Goal: Task Accomplishment & Management: Manage account settings

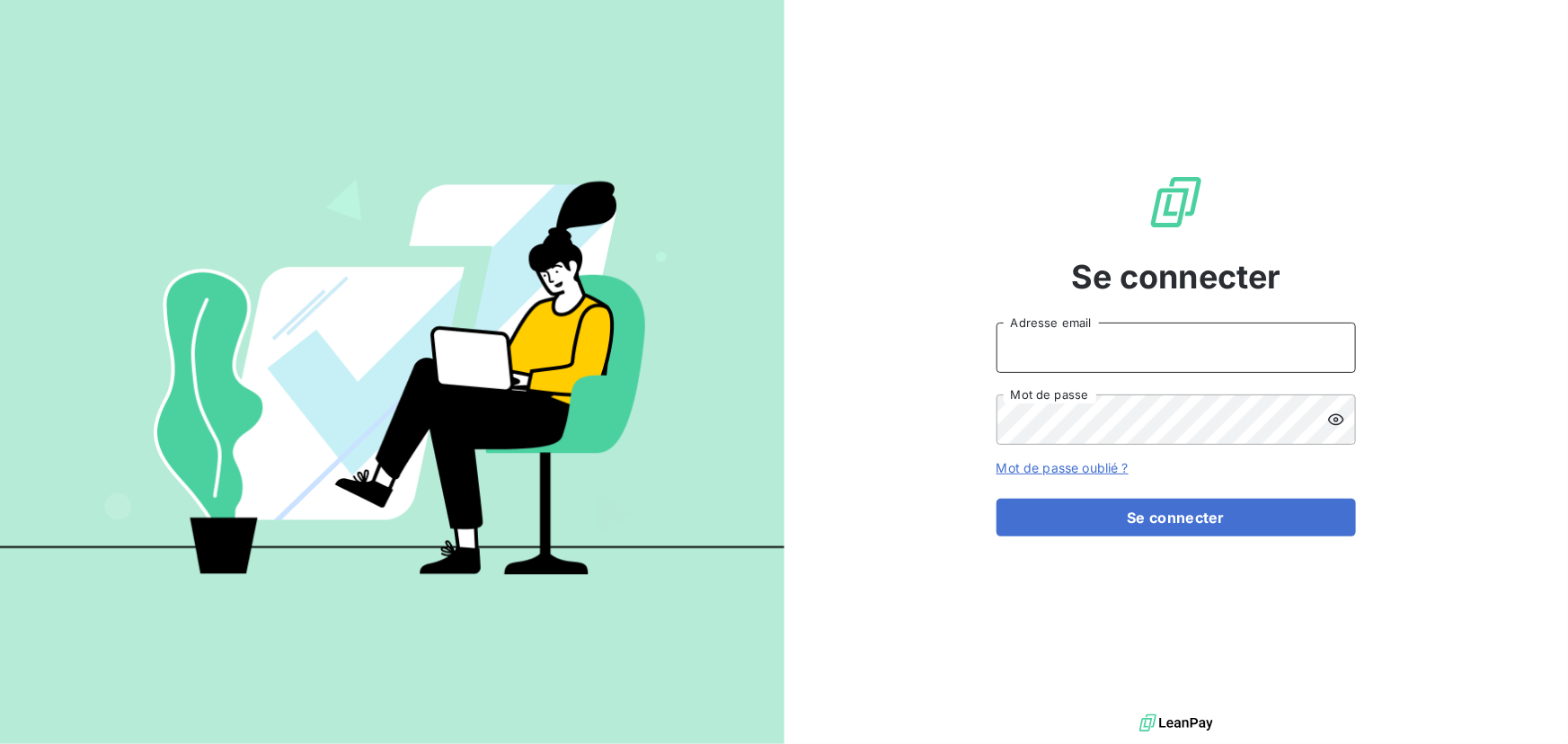
click at [1191, 347] on input "Adresse email" at bounding box center [1176, 348] width 360 height 50
click at [0, 743] on div at bounding box center [0, 744] width 0 height 0
type input "[EMAIL_ADDRESS][DOMAIN_NAME]"
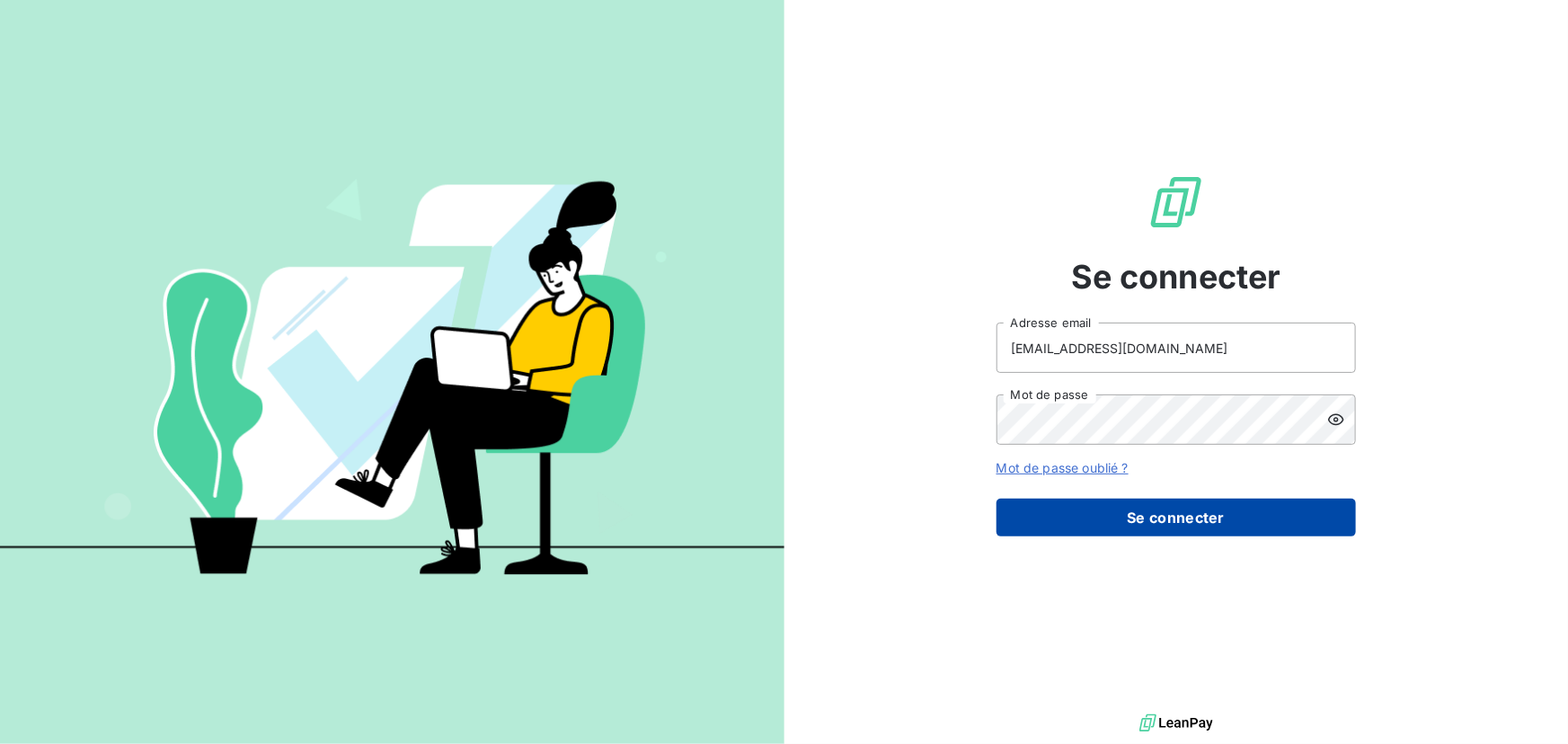
click at [1171, 517] on button "Se connecter" at bounding box center [1176, 517] width 360 height 38
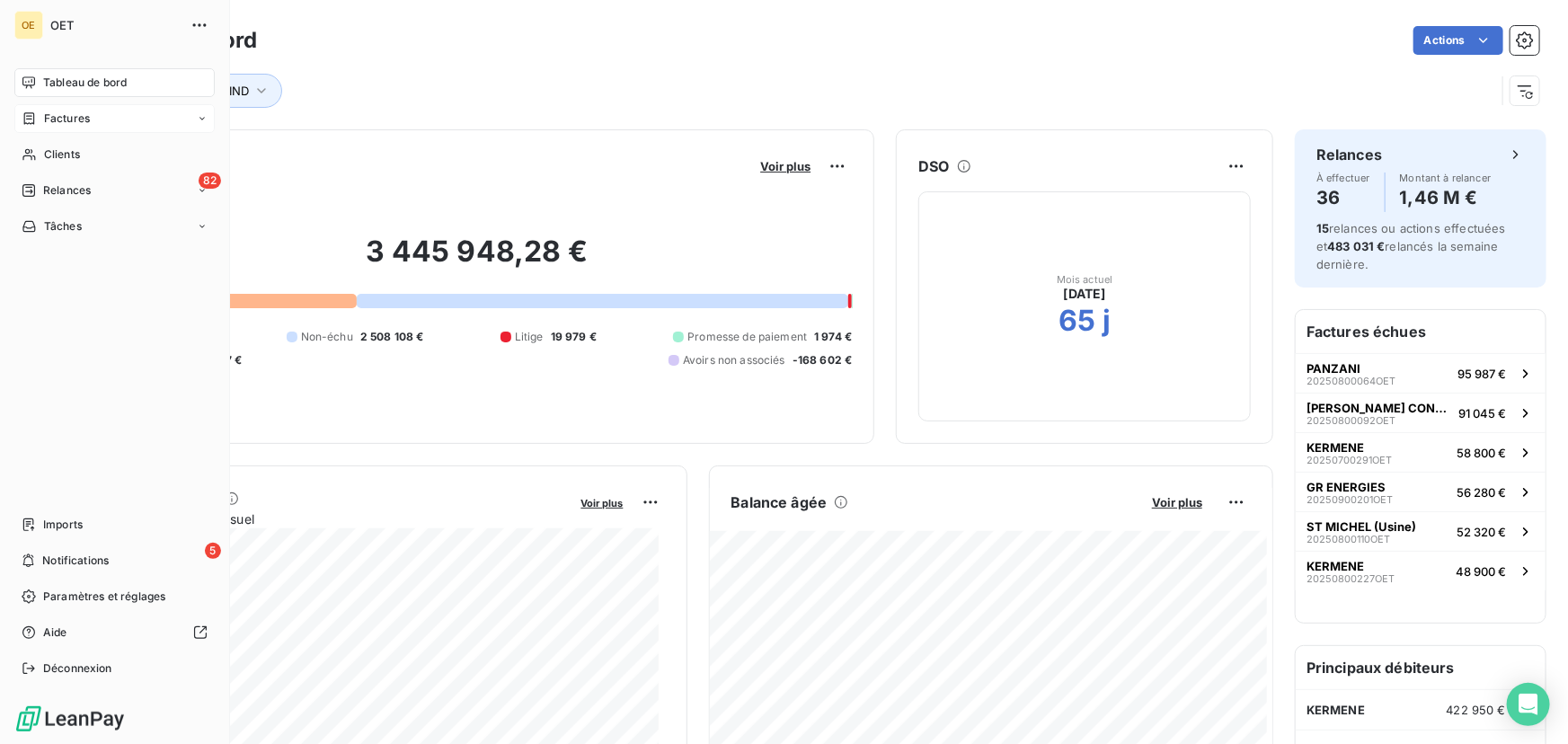
click at [29, 116] on icon at bounding box center [29, 119] width 16 height 15
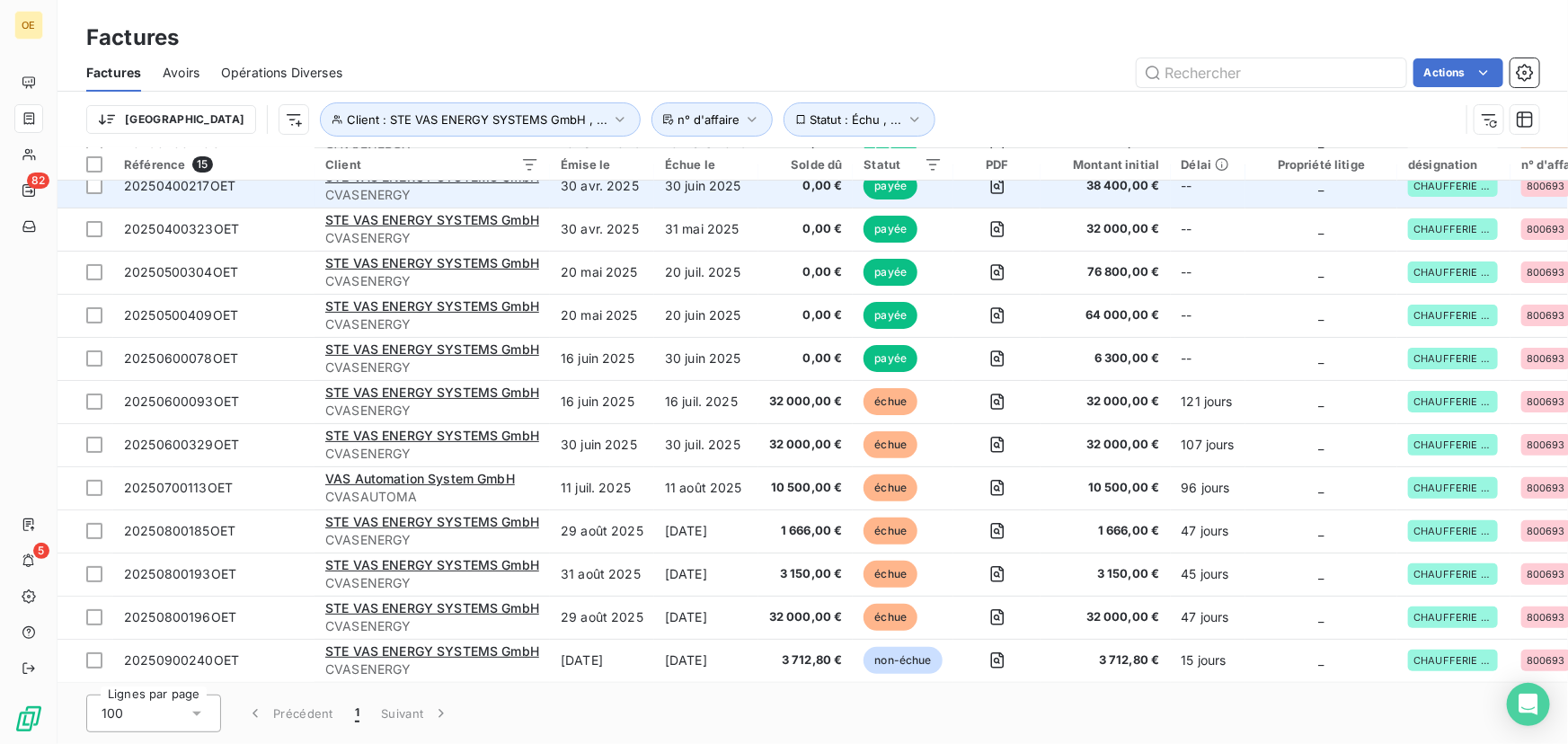
scroll to position [151, 0]
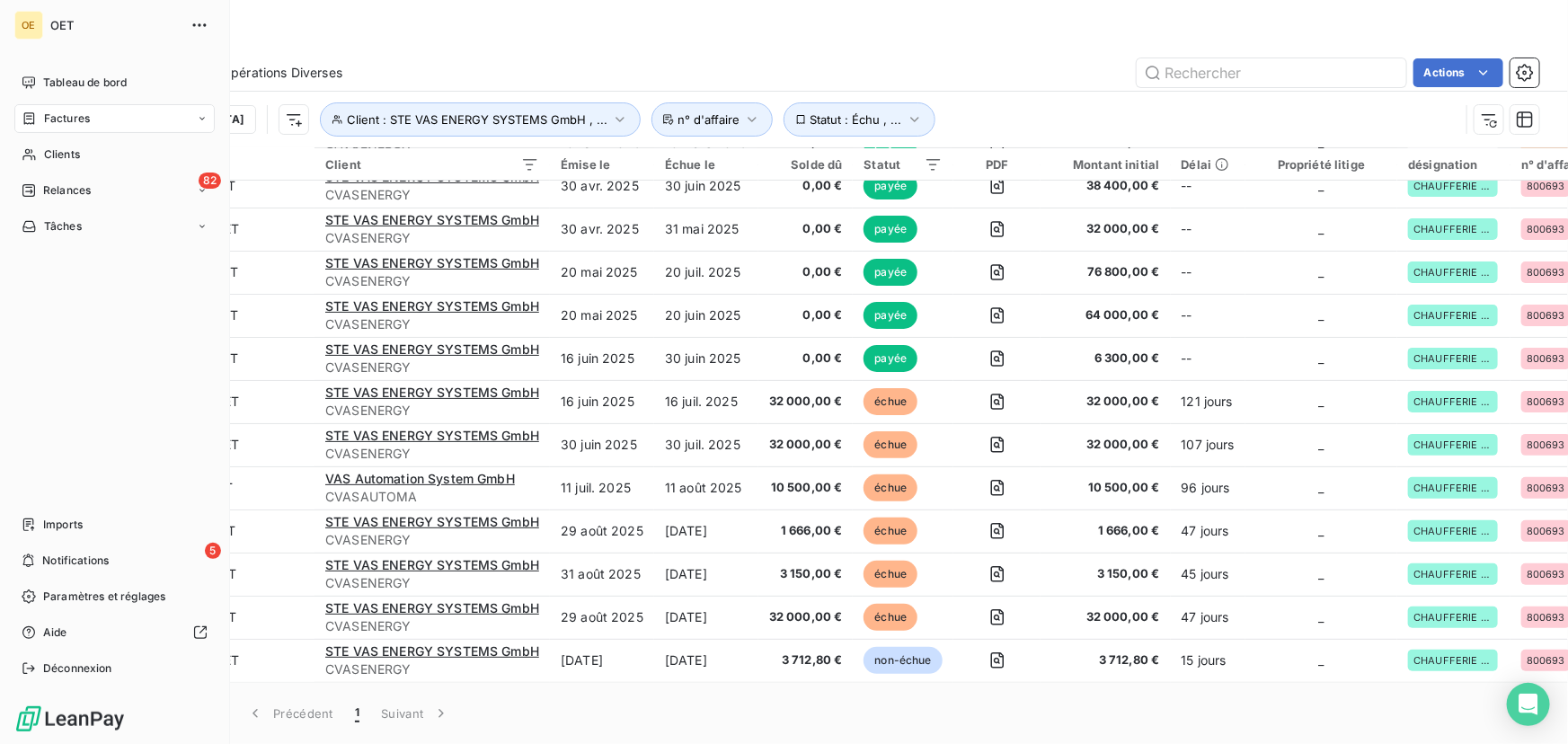
click at [53, 114] on span "Factures" at bounding box center [67, 118] width 46 height 16
click at [33, 116] on icon at bounding box center [30, 117] width 11 height 12
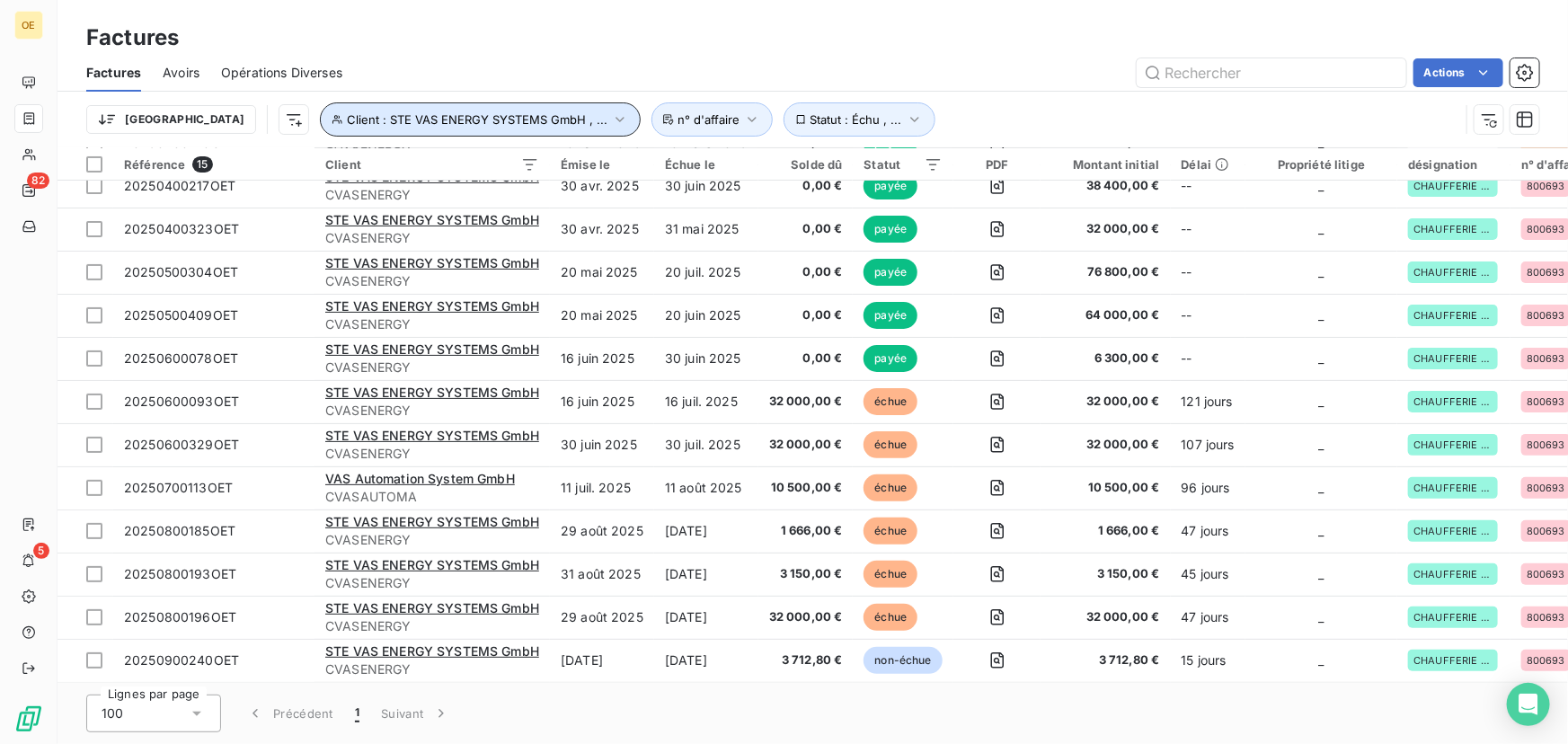
click at [611, 115] on icon "button" at bounding box center [619, 119] width 18 height 18
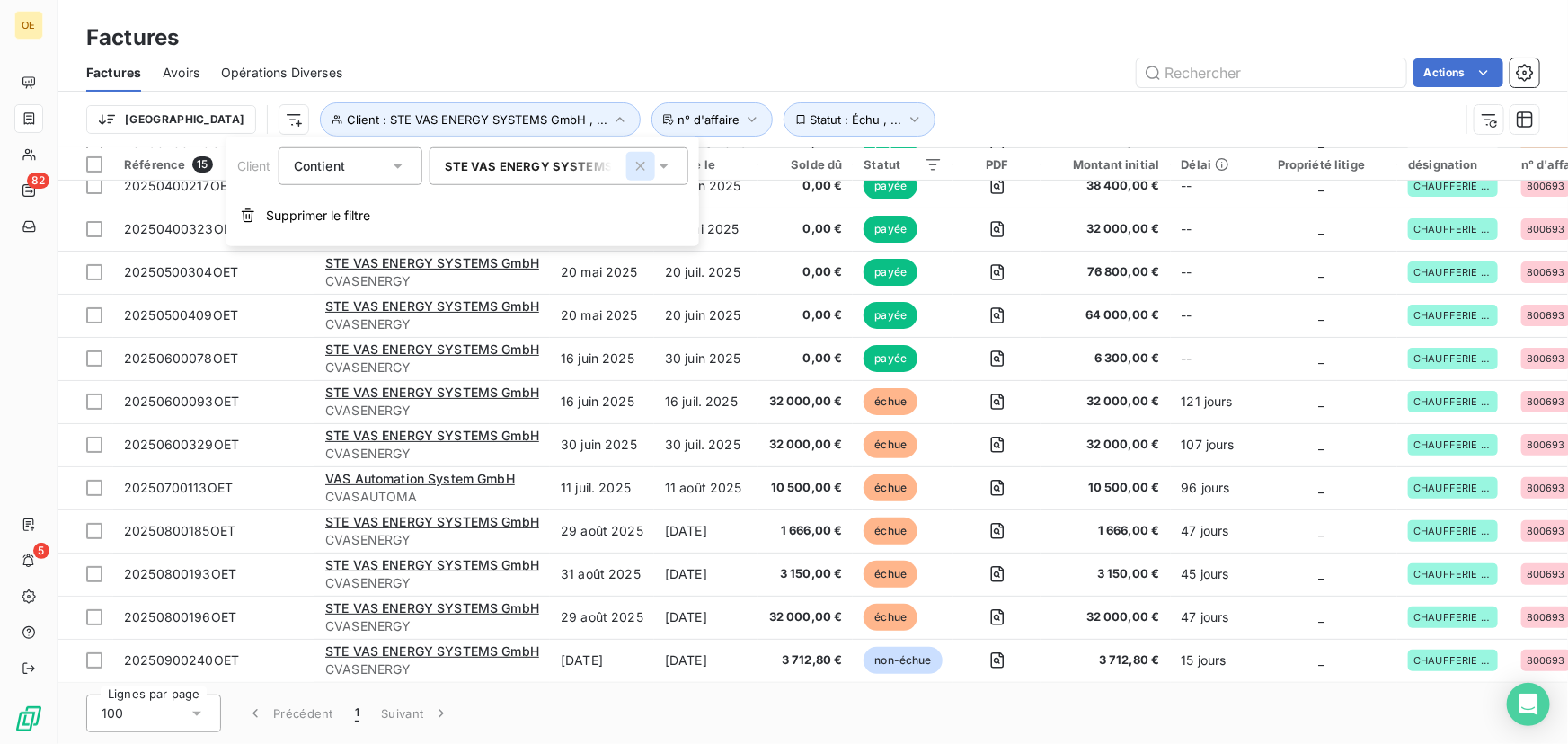
click at [642, 166] on icon "button" at bounding box center [641, 166] width 9 height 9
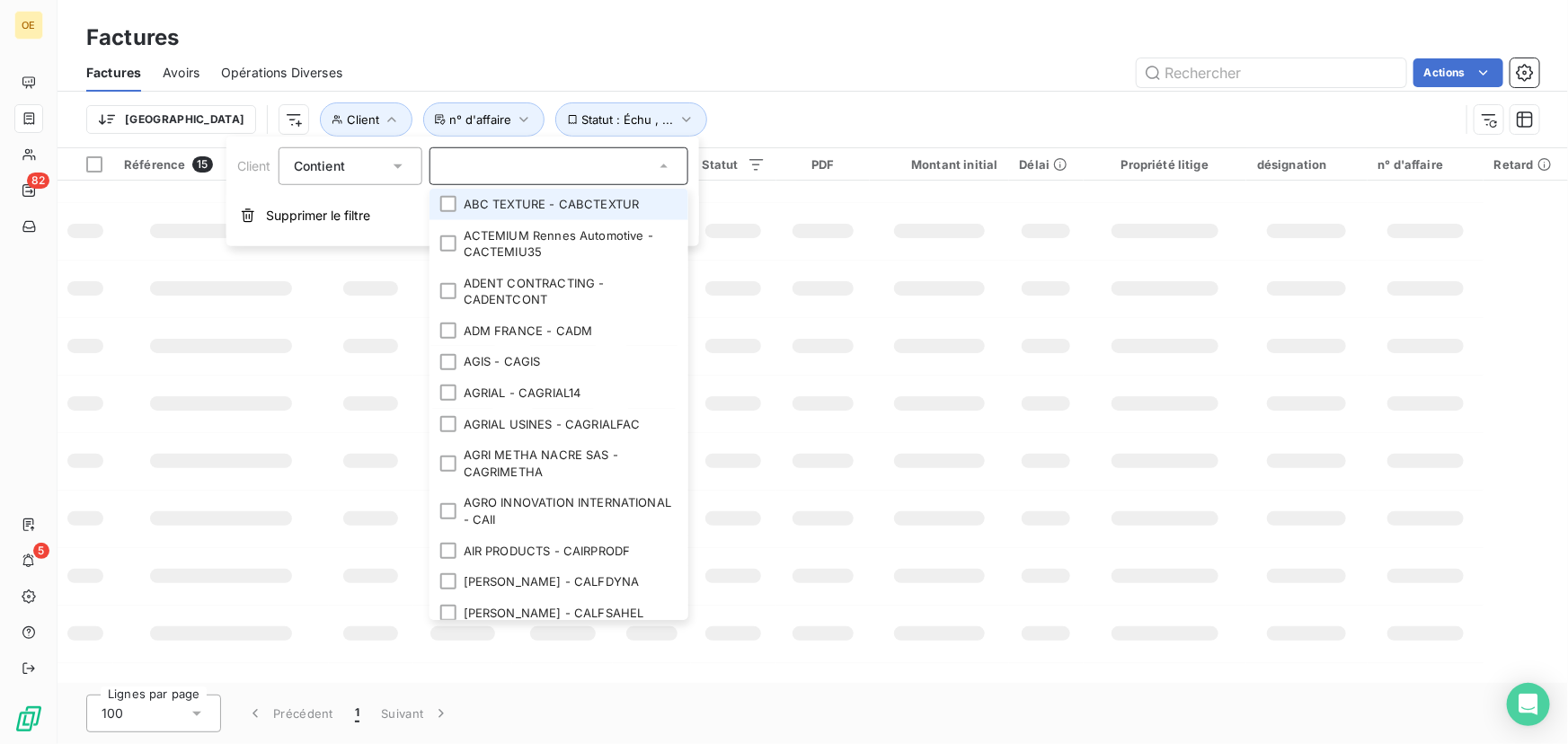
click at [486, 171] on input "text" at bounding box center [549, 165] width 210 height 16
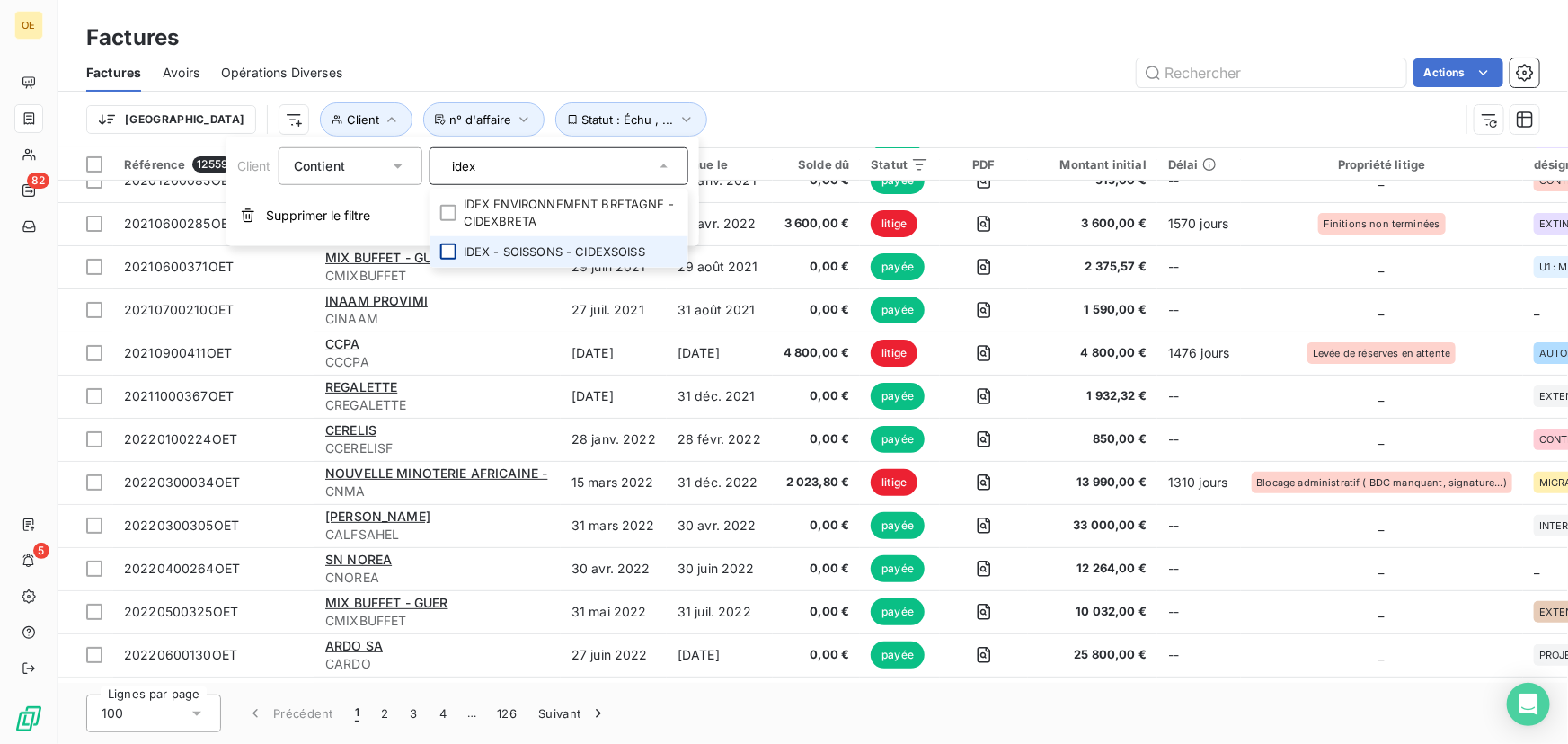
type input "idex"
click at [455, 251] on div at bounding box center [447, 250] width 16 height 16
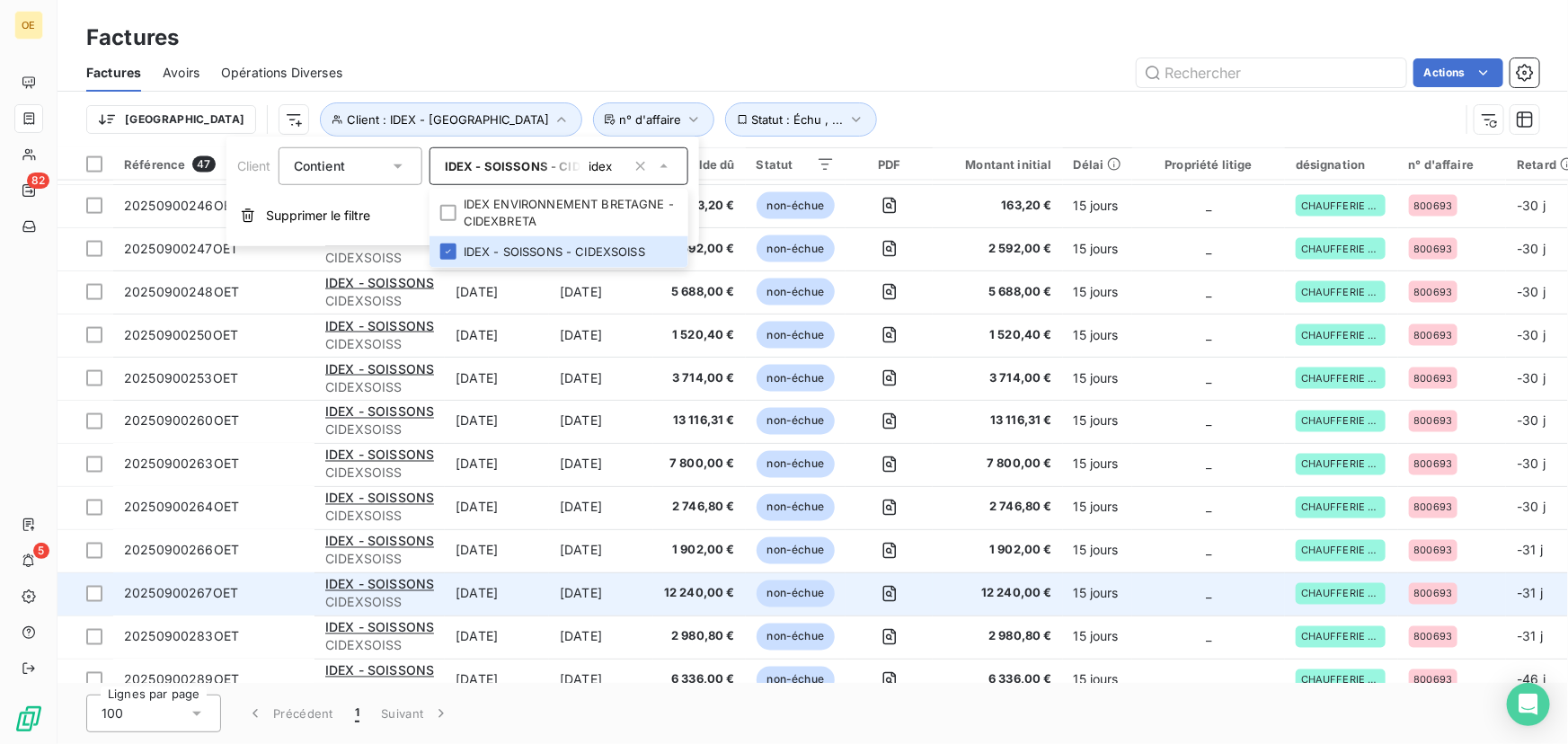
scroll to position [1531, 0]
